Goal: Task Accomplishment & Management: Manage account settings

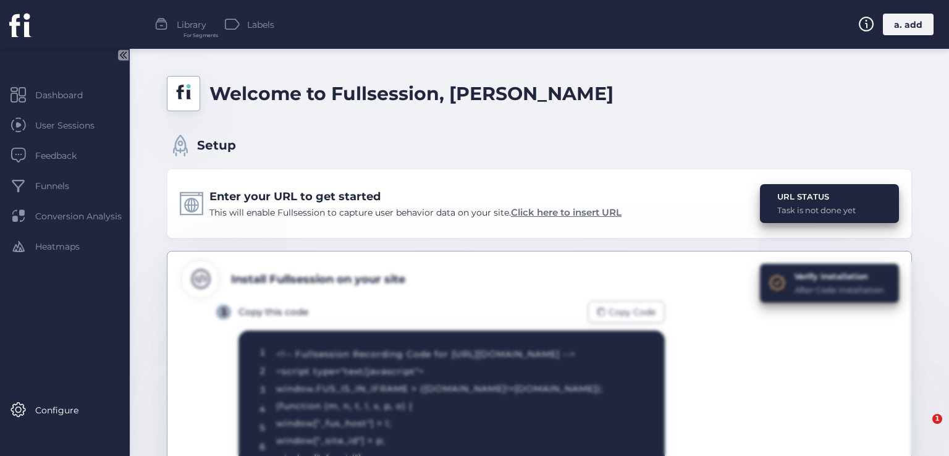
click at [575, 213] on span "Click here to insert URL" at bounding box center [566, 212] width 111 height 12
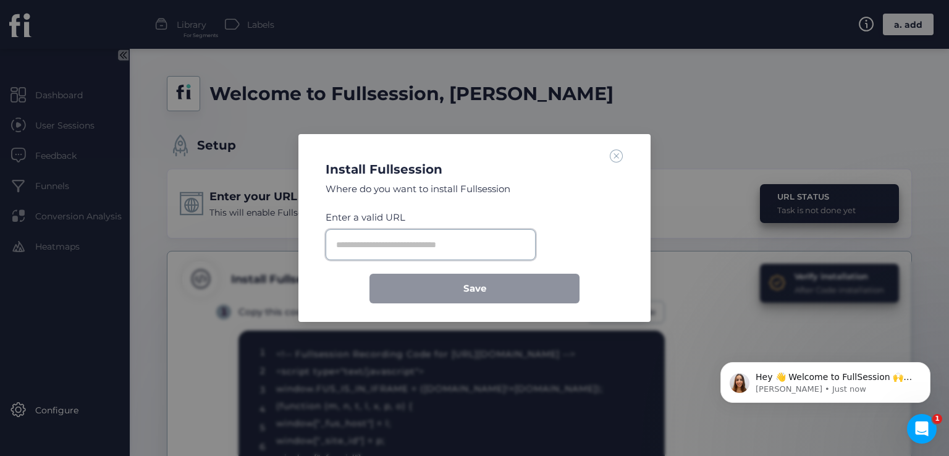
click at [494, 253] on input "text" at bounding box center [431, 244] width 210 height 31
click at [617, 154] on span at bounding box center [617, 156] width 14 height 14
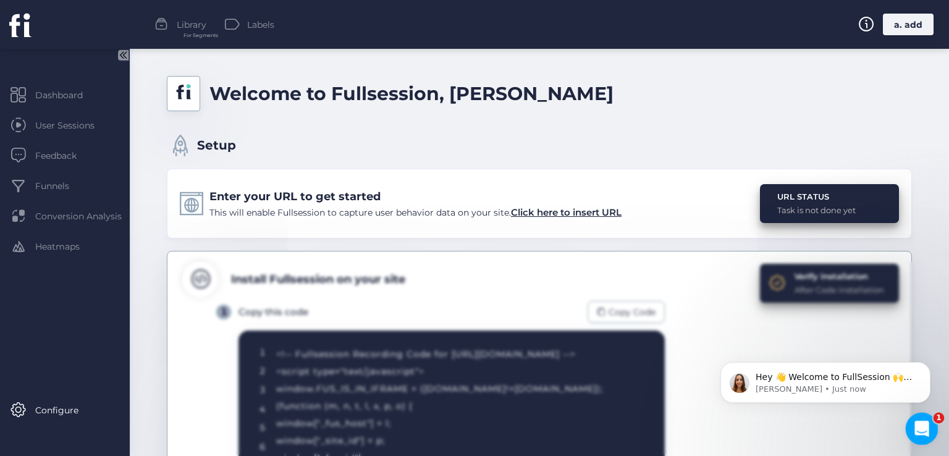
click at [919, 420] on icon "Open Intercom Messenger" at bounding box center [920, 427] width 20 height 20
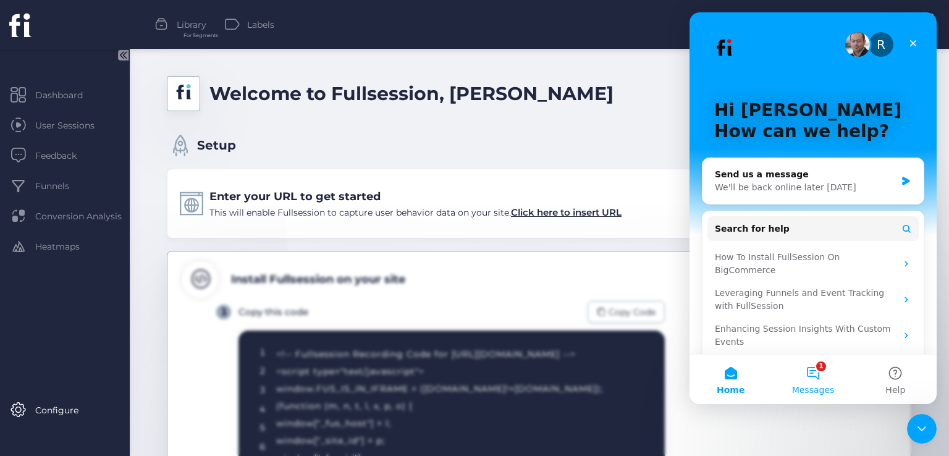
click at [818, 374] on button "1 Messages" at bounding box center [813, 379] width 82 height 49
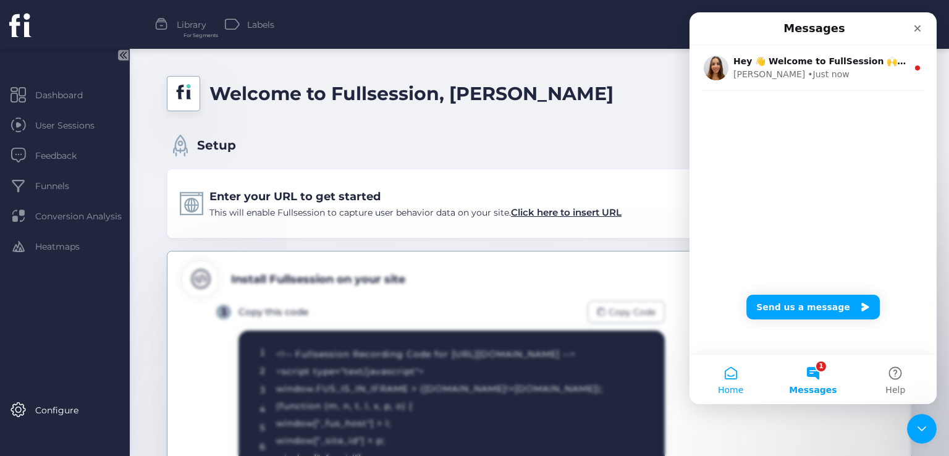
drag, startPoint x: 743, startPoint y: 376, endPoint x: 788, endPoint y: 308, distance: 81.8
click at [743, 376] on button "Home" at bounding box center [731, 379] width 82 height 49
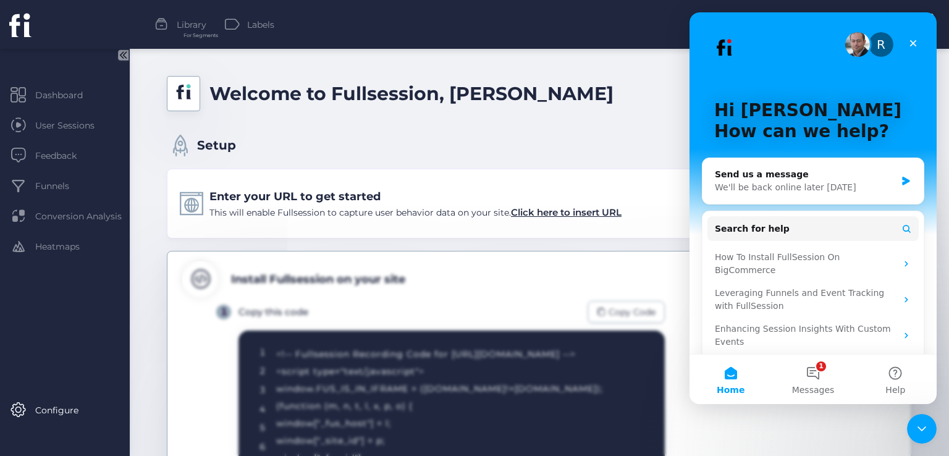
click at [872, 50] on div "R" at bounding box center [881, 44] width 25 height 25
click at [849, 48] on img "Intercom messenger" at bounding box center [857, 44] width 25 height 25
click at [806, 380] on button "1 Messages" at bounding box center [813, 379] width 82 height 49
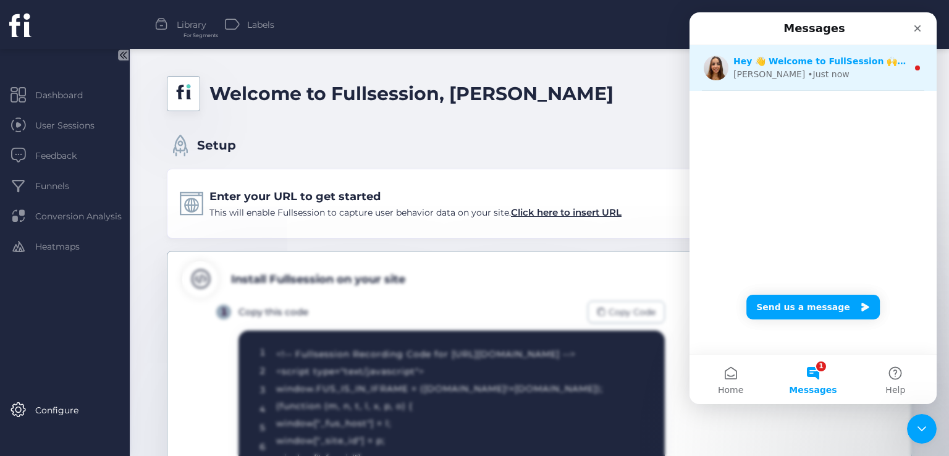
click at [713, 62] on img "Intercom messenger" at bounding box center [716, 68] width 25 height 25
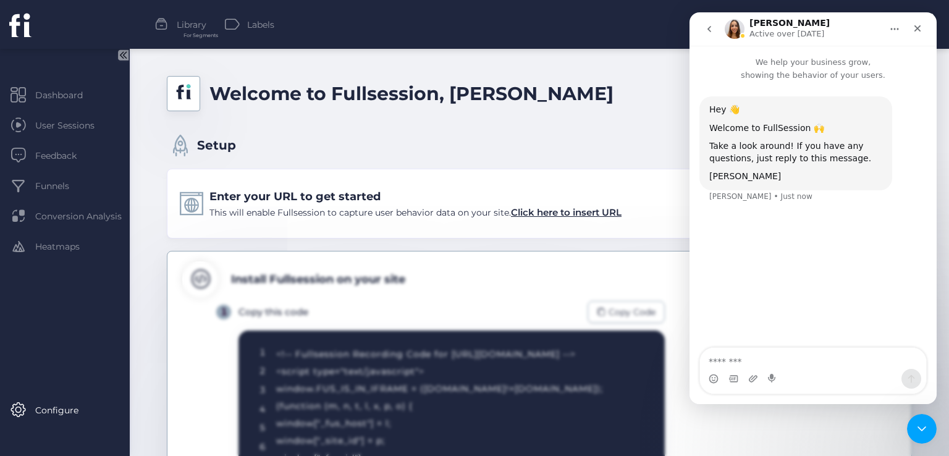
click at [683, 127] on div "Setup" at bounding box center [539, 140] width 745 height 33
click at [919, 27] on icon "Close" at bounding box center [918, 28] width 7 height 7
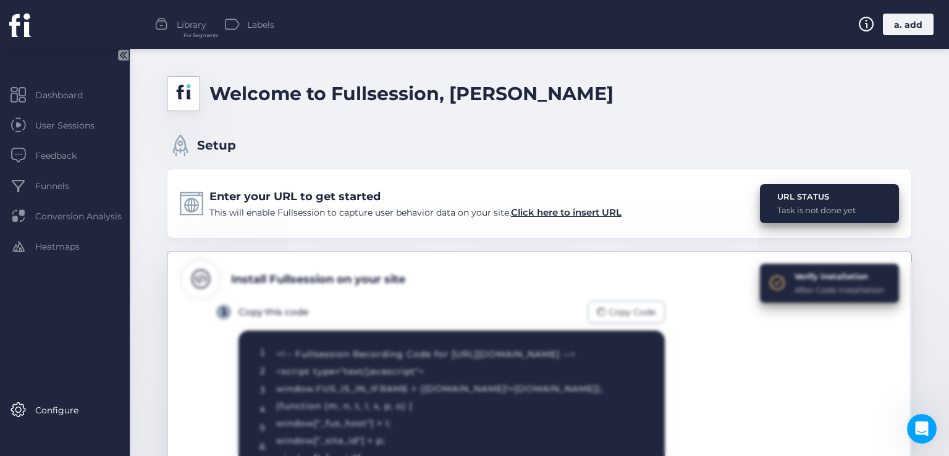
click at [917, 32] on div "a. add" at bounding box center [908, 25] width 51 height 22
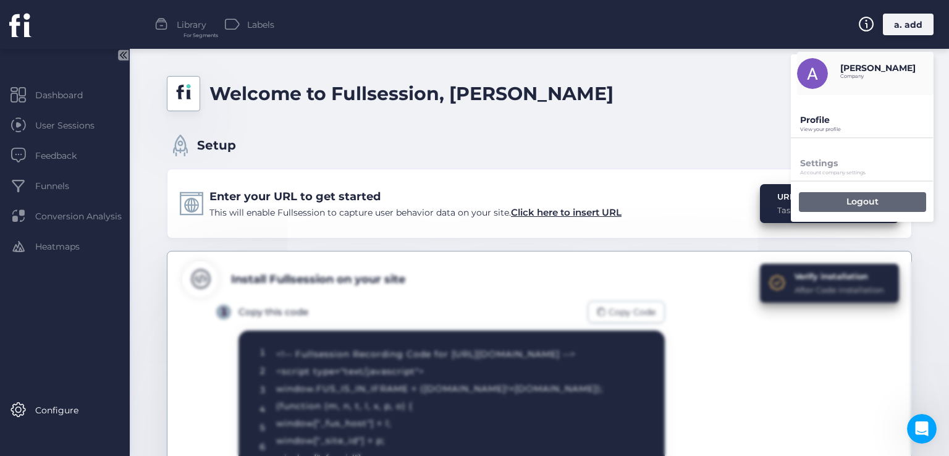
click at [870, 206] on p "Logout" at bounding box center [863, 201] width 32 height 11
